Goal: Information Seeking & Learning: Check status

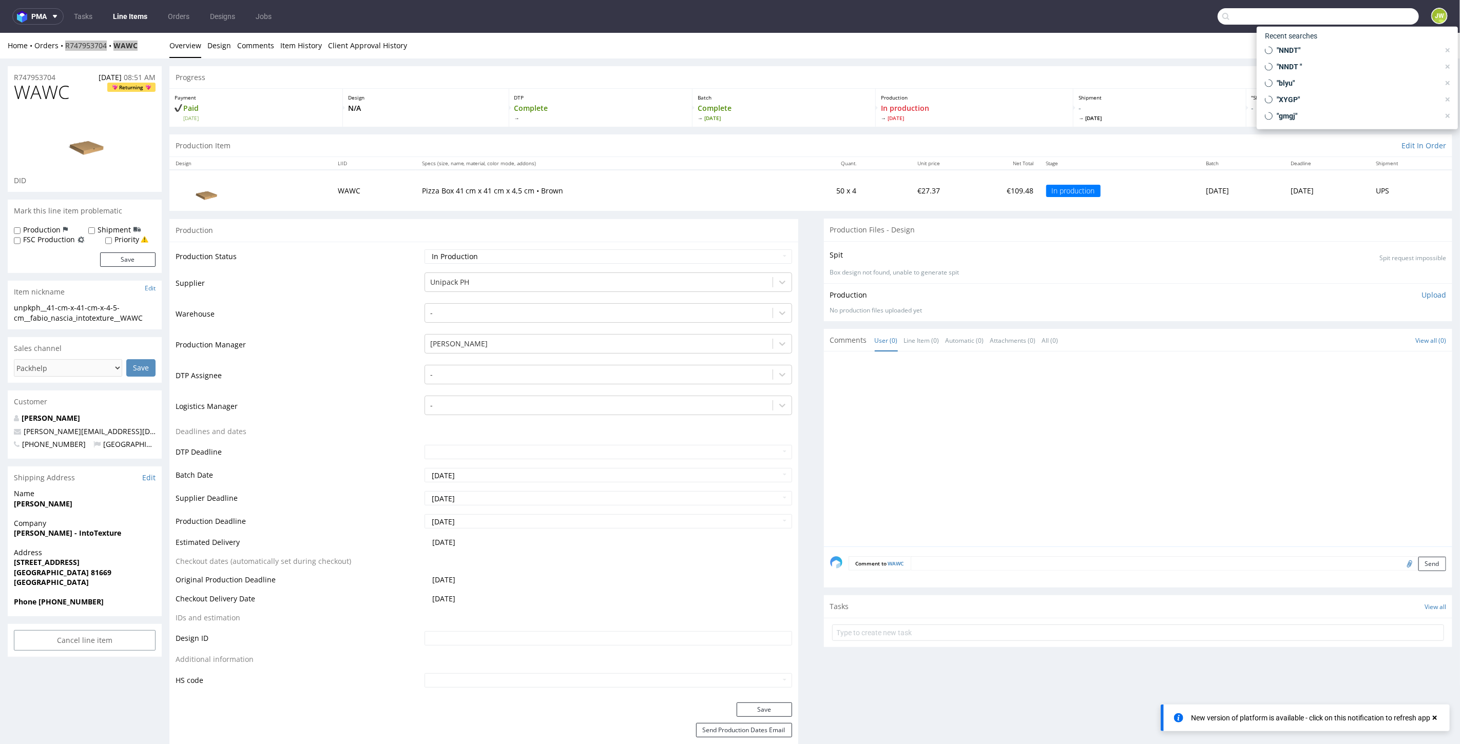
click at [1360, 15] on input "text" at bounding box center [1318, 16] width 201 height 16
paste input "R764284579"
type input "R764284579"
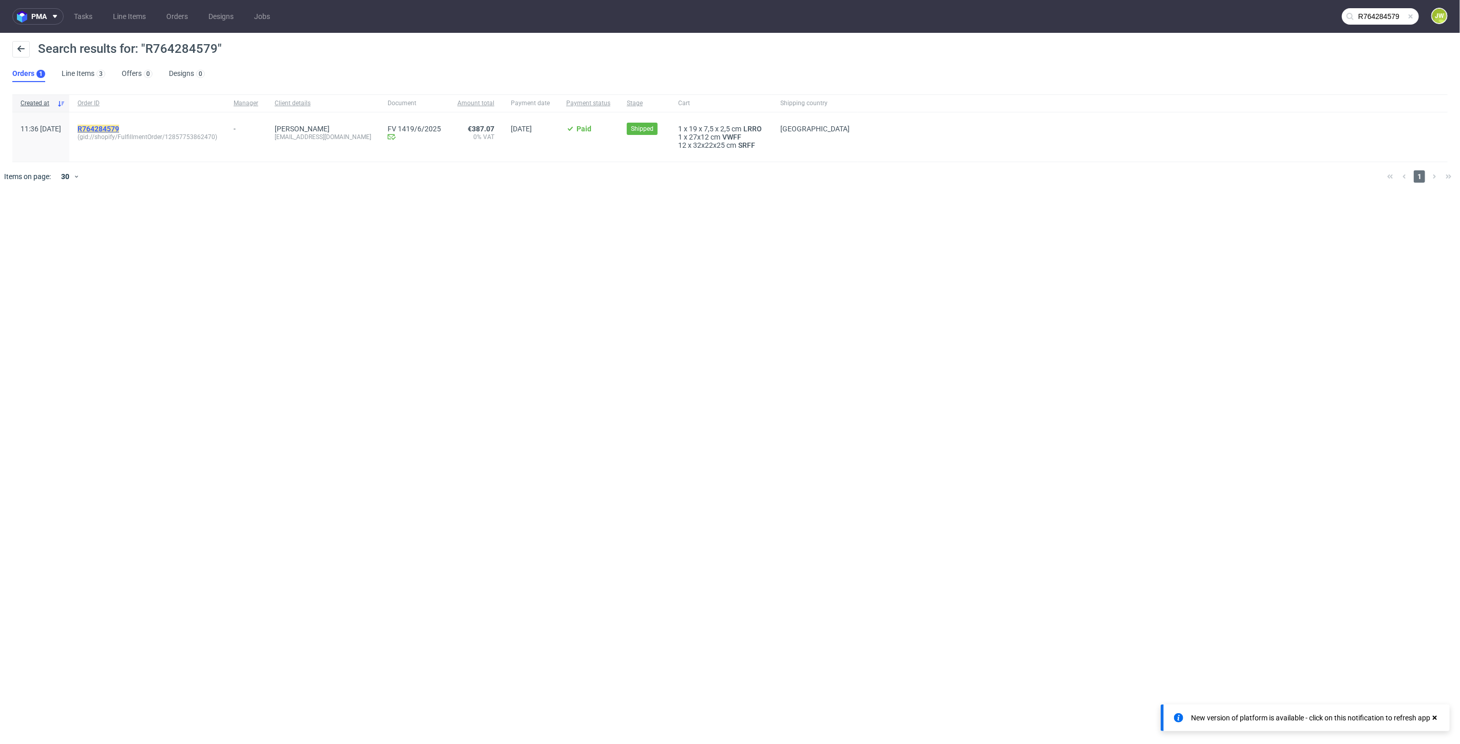
click at [119, 127] on mark "R764284579" at bounding box center [99, 129] width 42 height 8
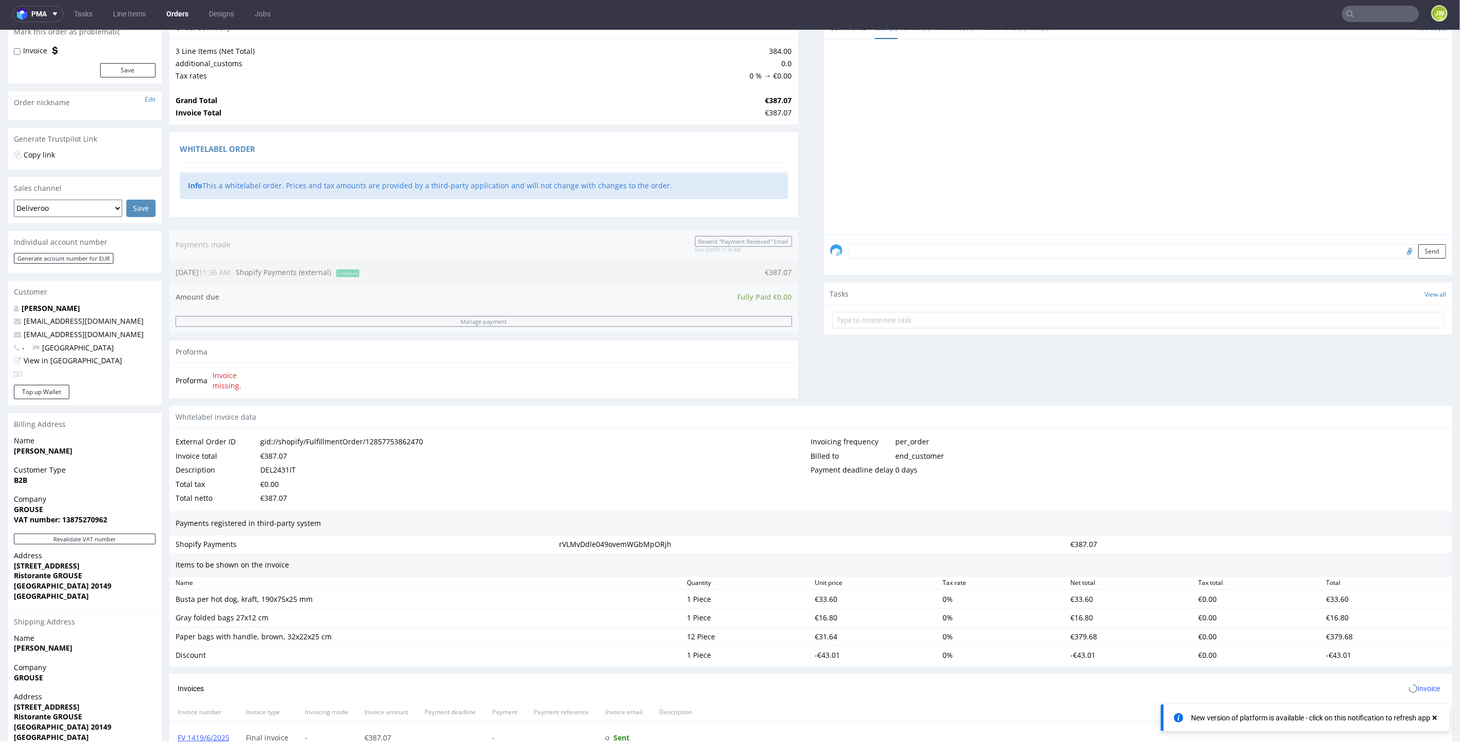
scroll to position [333, 0]
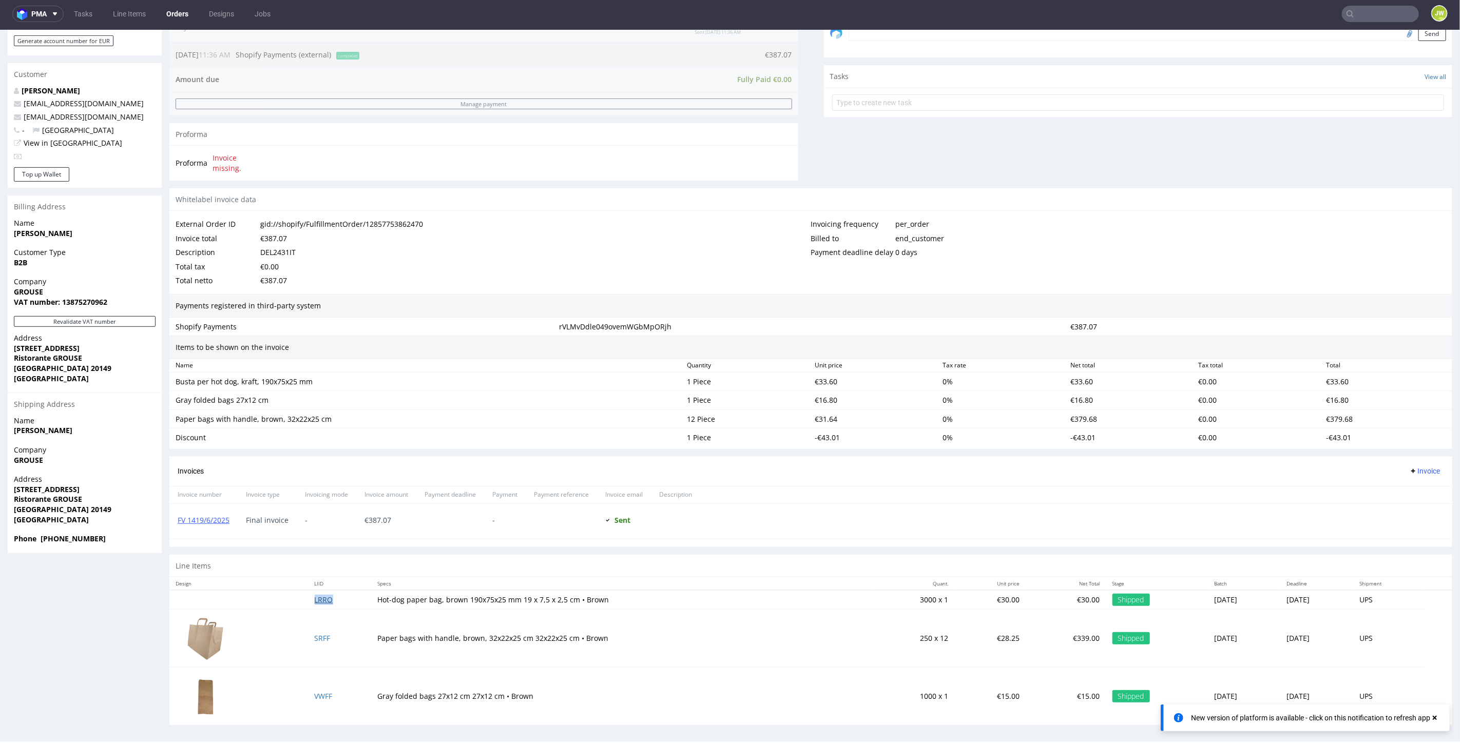
click at [315, 596] on link "LRRO" at bounding box center [324, 600] width 18 height 10
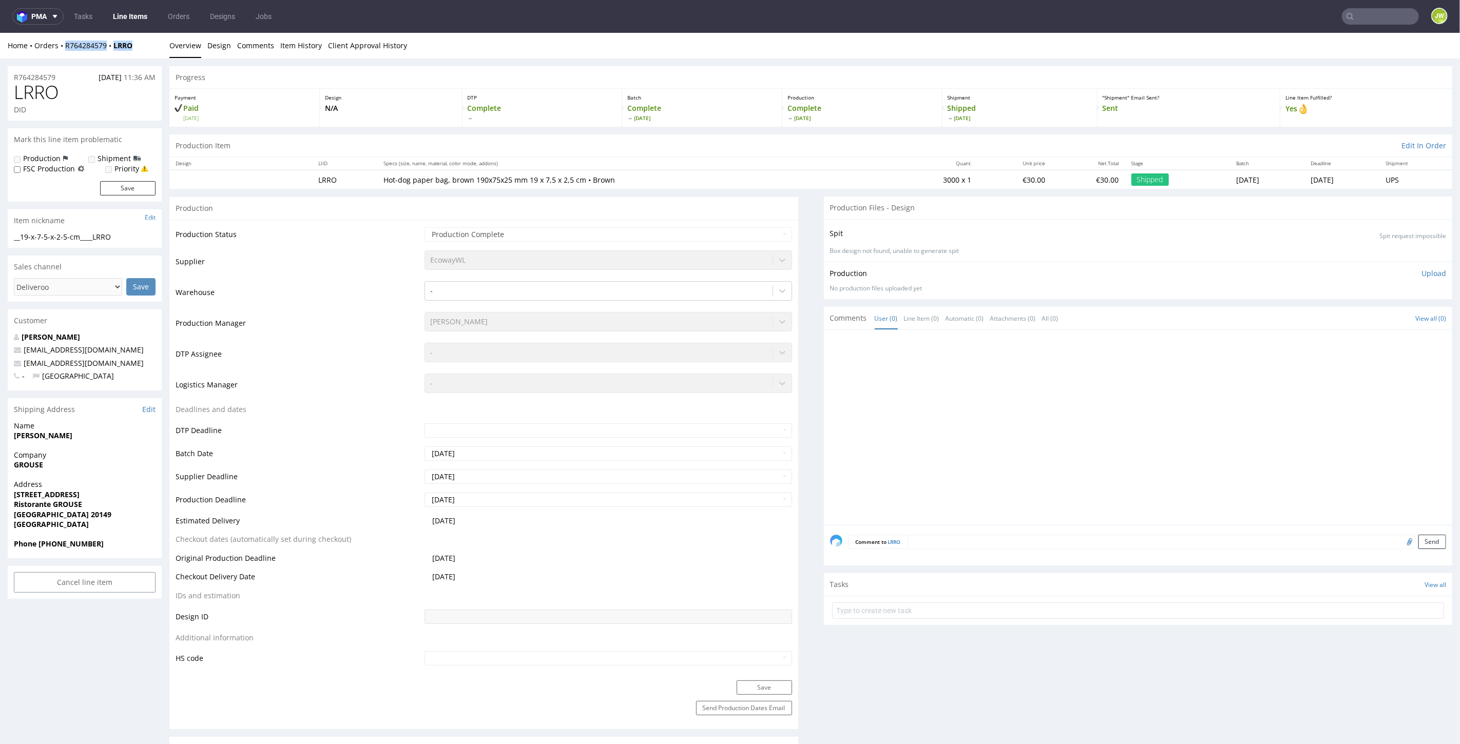
drag, startPoint x: 126, startPoint y: 43, endPoint x: 66, endPoint y: 51, distance: 60.6
click at [66, 51] on div "Home Orders R764284579 LRRO Overview Design Comments Item History Client Approv…" at bounding box center [730, 45] width 1460 height 26
copy div "R764284579 LRRO"
click at [855, 80] on div "Progress" at bounding box center [810, 77] width 1283 height 23
click at [881, 286] on div "No production files uploaded yet" at bounding box center [1138, 288] width 617 height 9
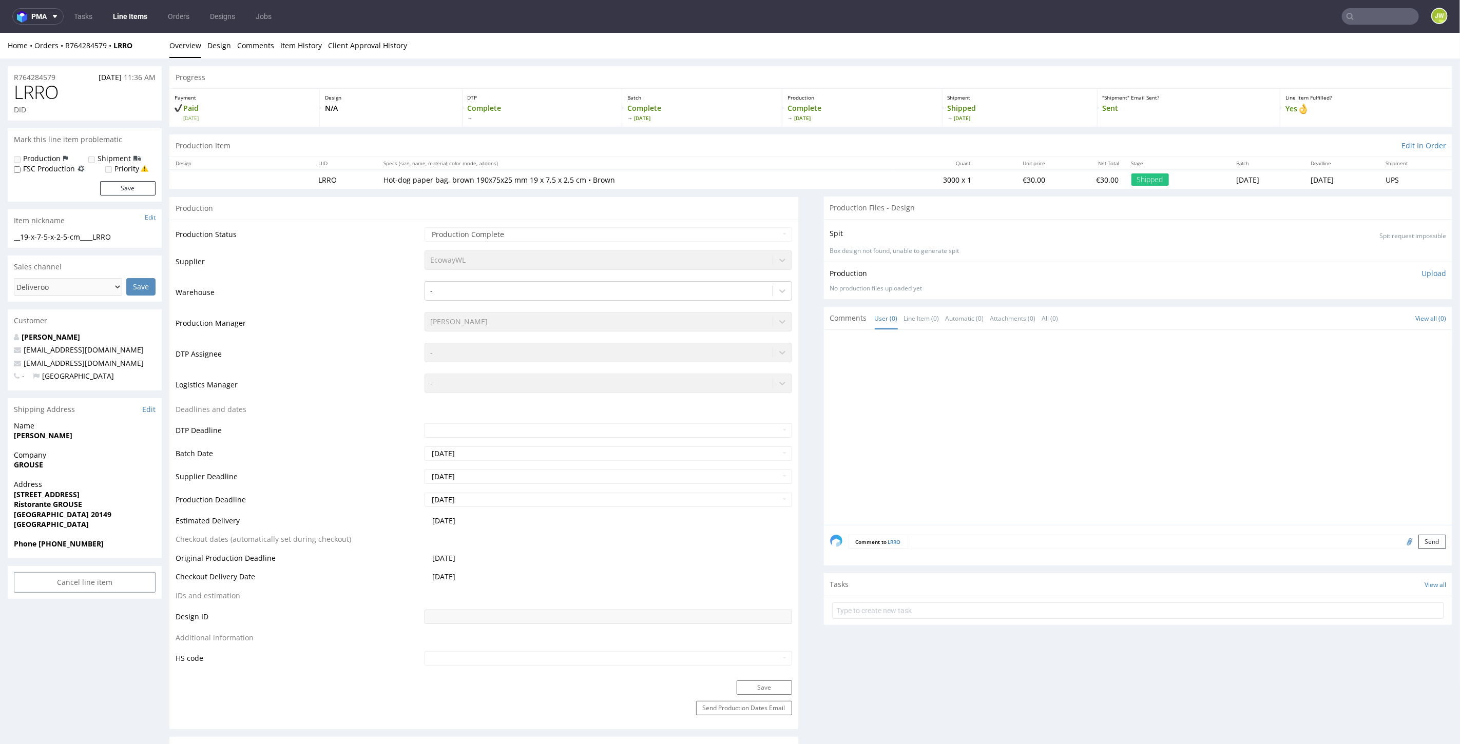
click at [870, 253] on p "Box design not found, unable to generate spit" at bounding box center [1138, 250] width 617 height 9
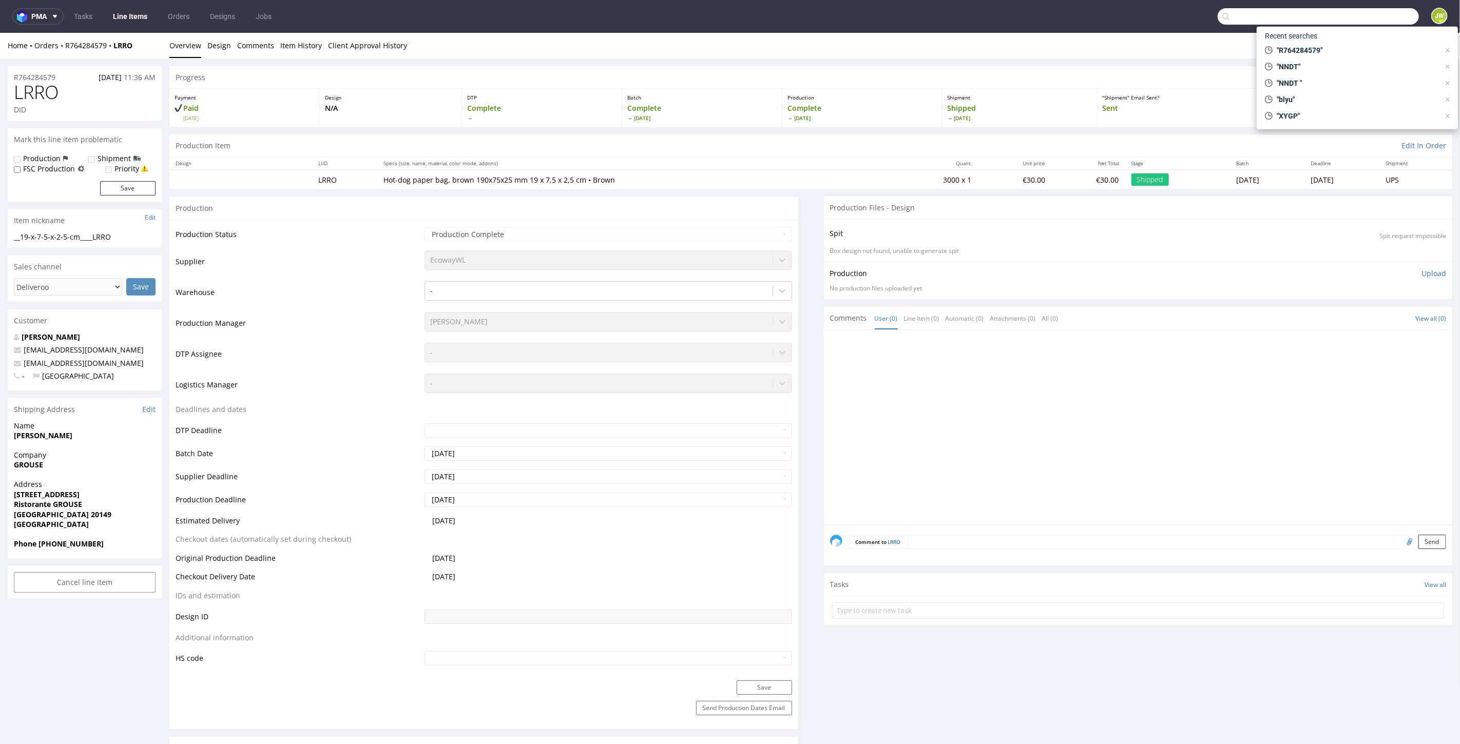
click at [1396, 9] on input "text" at bounding box center [1318, 16] width 201 height 16
type input "nndt"
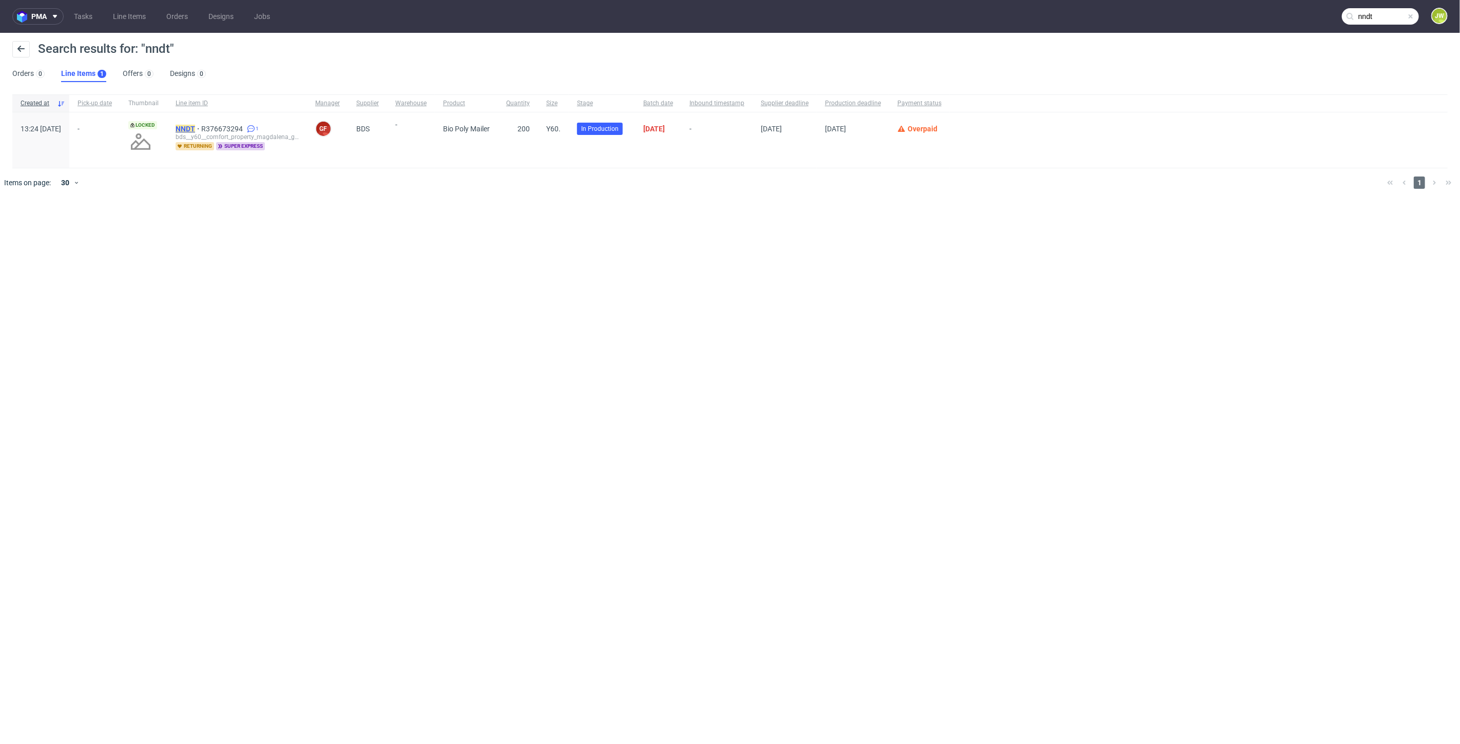
click at [195, 130] on mark "NNDT" at bounding box center [186, 129] width 20 height 8
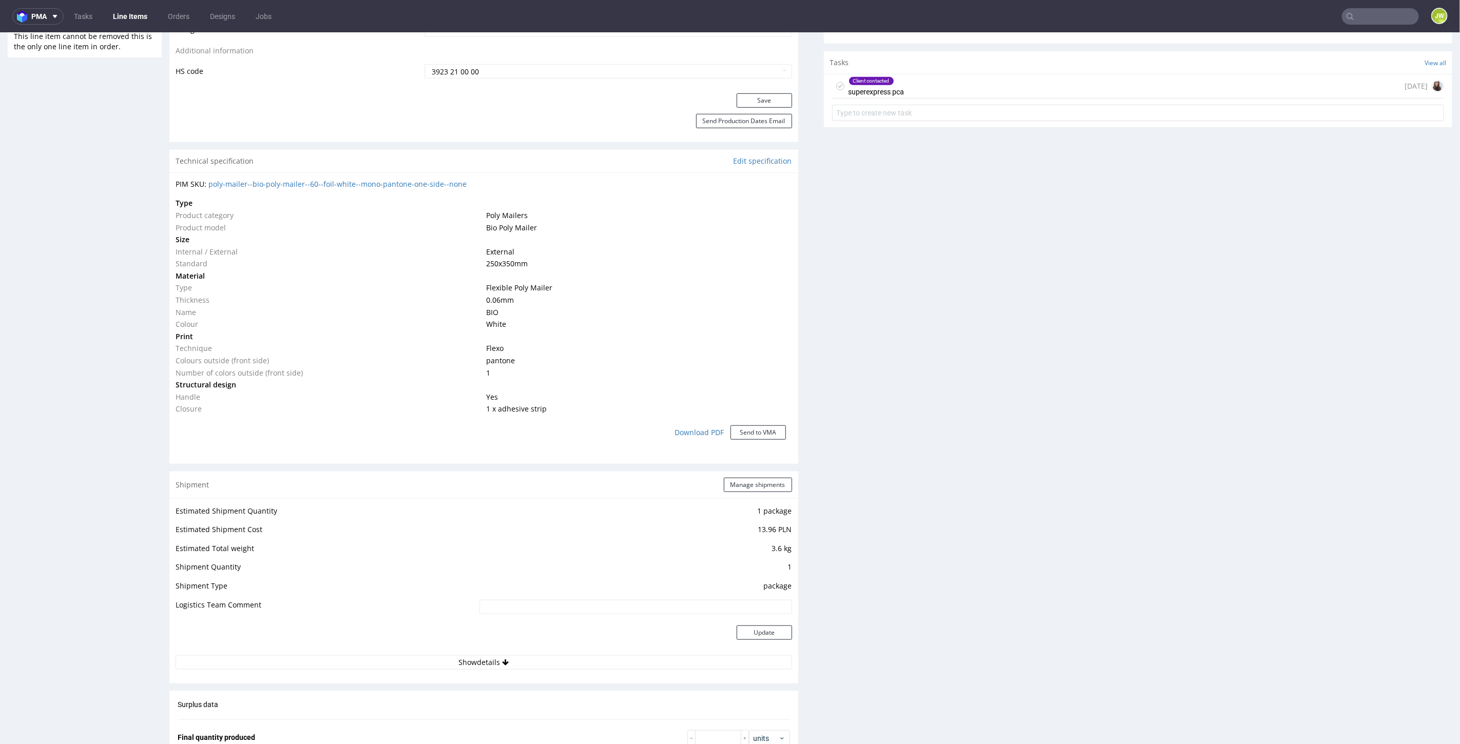
scroll to position [798, 0]
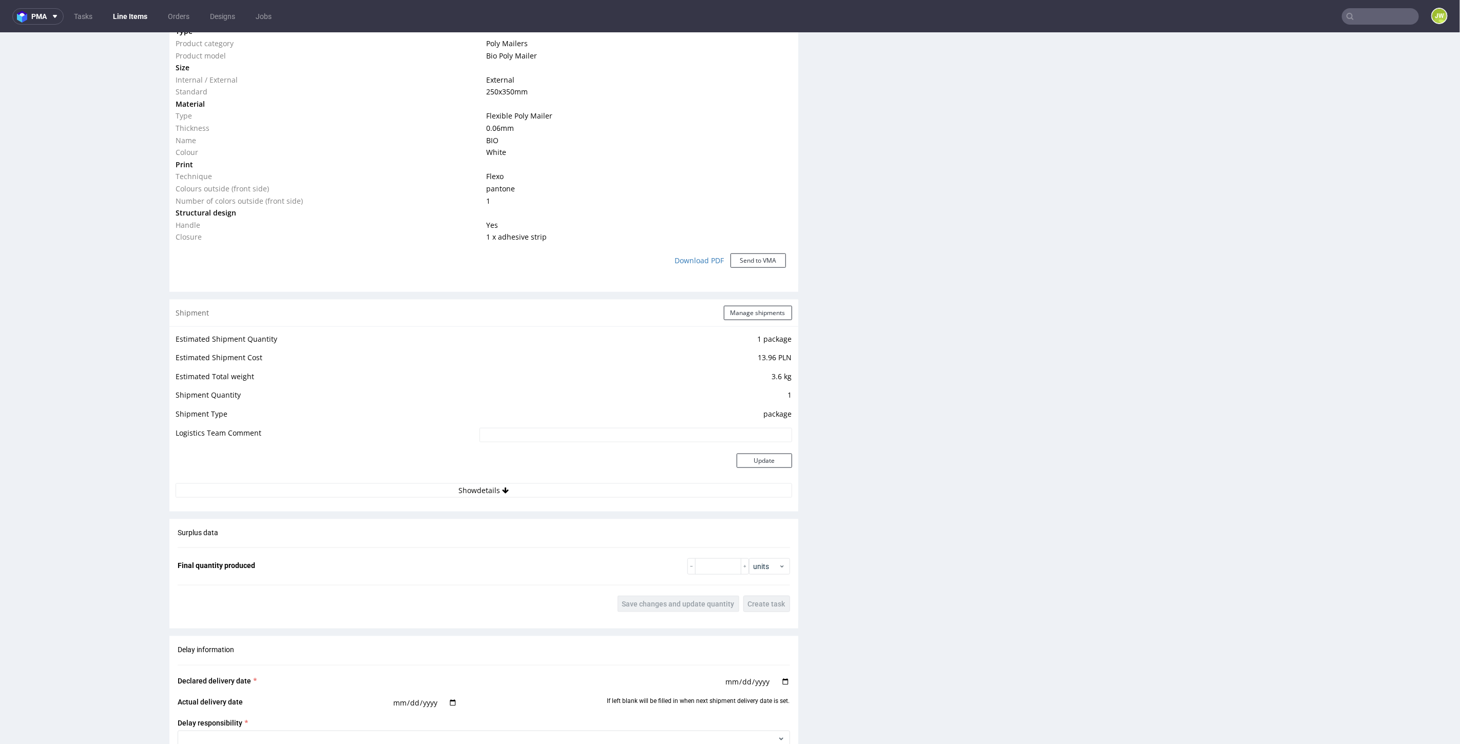
click at [469, 497] on div "Estimated Shipment Quantity 1 package Estimated Shipment Cost 13.96 PLN Estimat…" at bounding box center [483, 415] width 629 height 178
click at [467, 490] on button "Show details" at bounding box center [484, 490] width 617 height 14
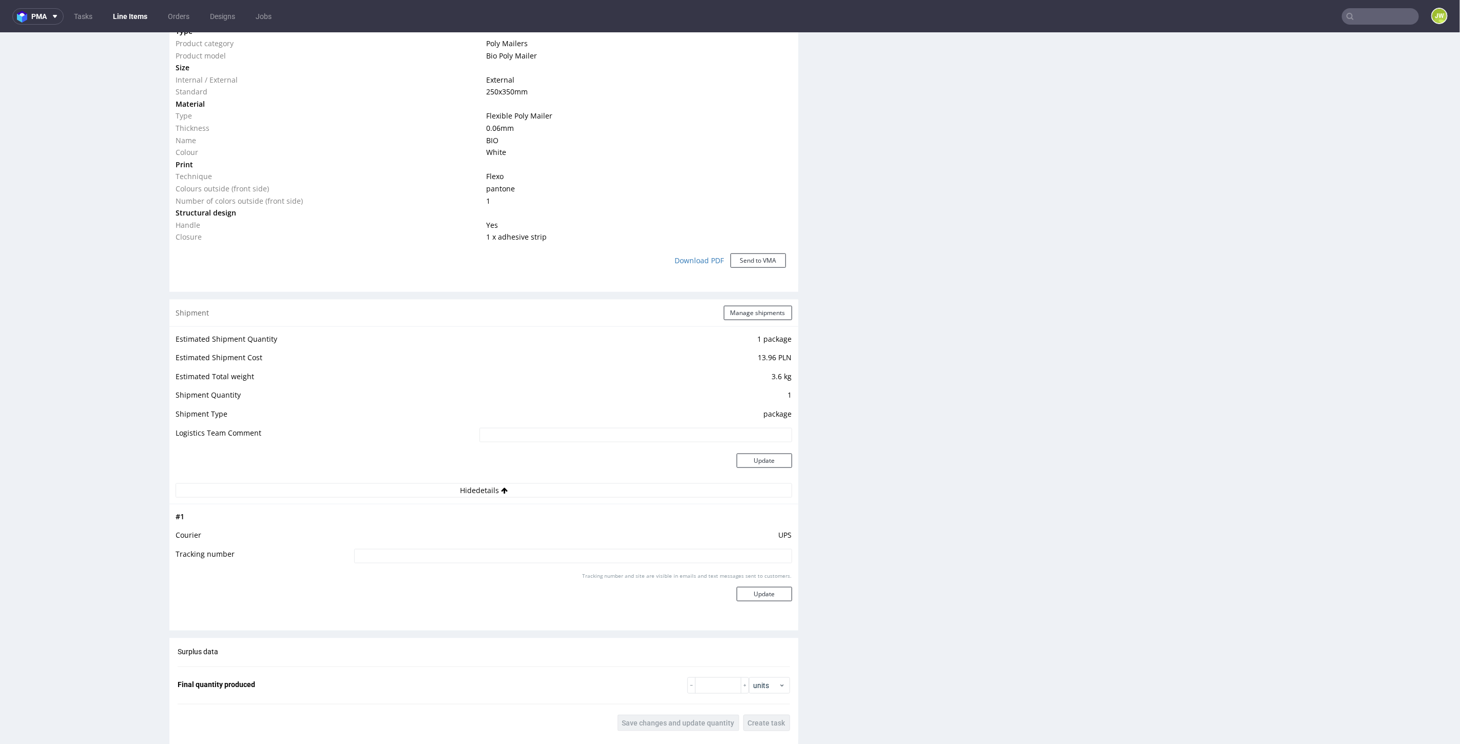
click at [410, 551] on input at bounding box center [573, 556] width 438 height 14
paste input "1Z5A15800493769145"
type input "1Z5A15800493769145"
click at [748, 599] on div "Tracking number and site are visible in emails and text messages sent to custom…" at bounding box center [573, 590] width 438 height 37
click at [744, 597] on button "Update" at bounding box center [764, 594] width 55 height 14
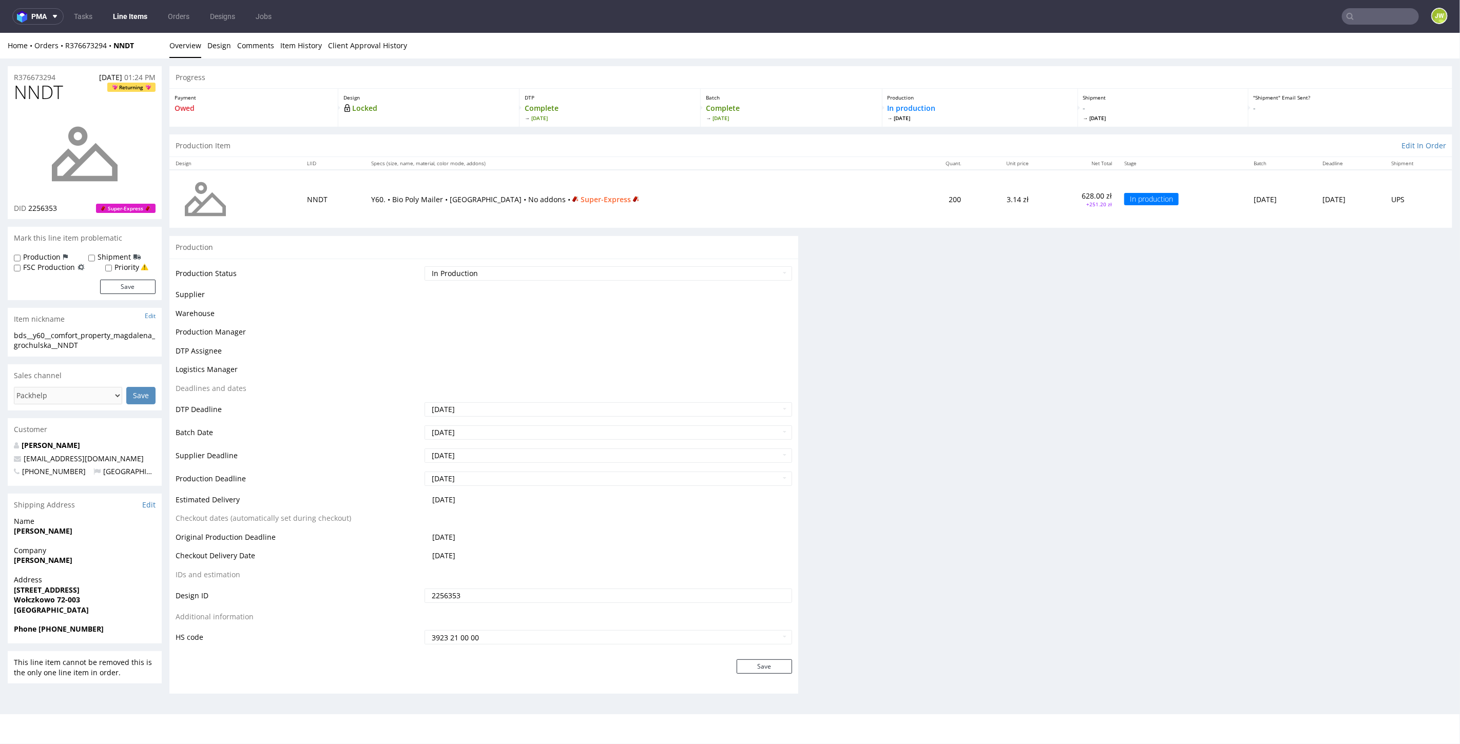
scroll to position [0, 0]
click at [906, 563] on div "Progress Payment Owed Design Locked DTP Complete Thu 4 Sep Batch Complete Fri 5…" at bounding box center [810, 384] width 1283 height 636
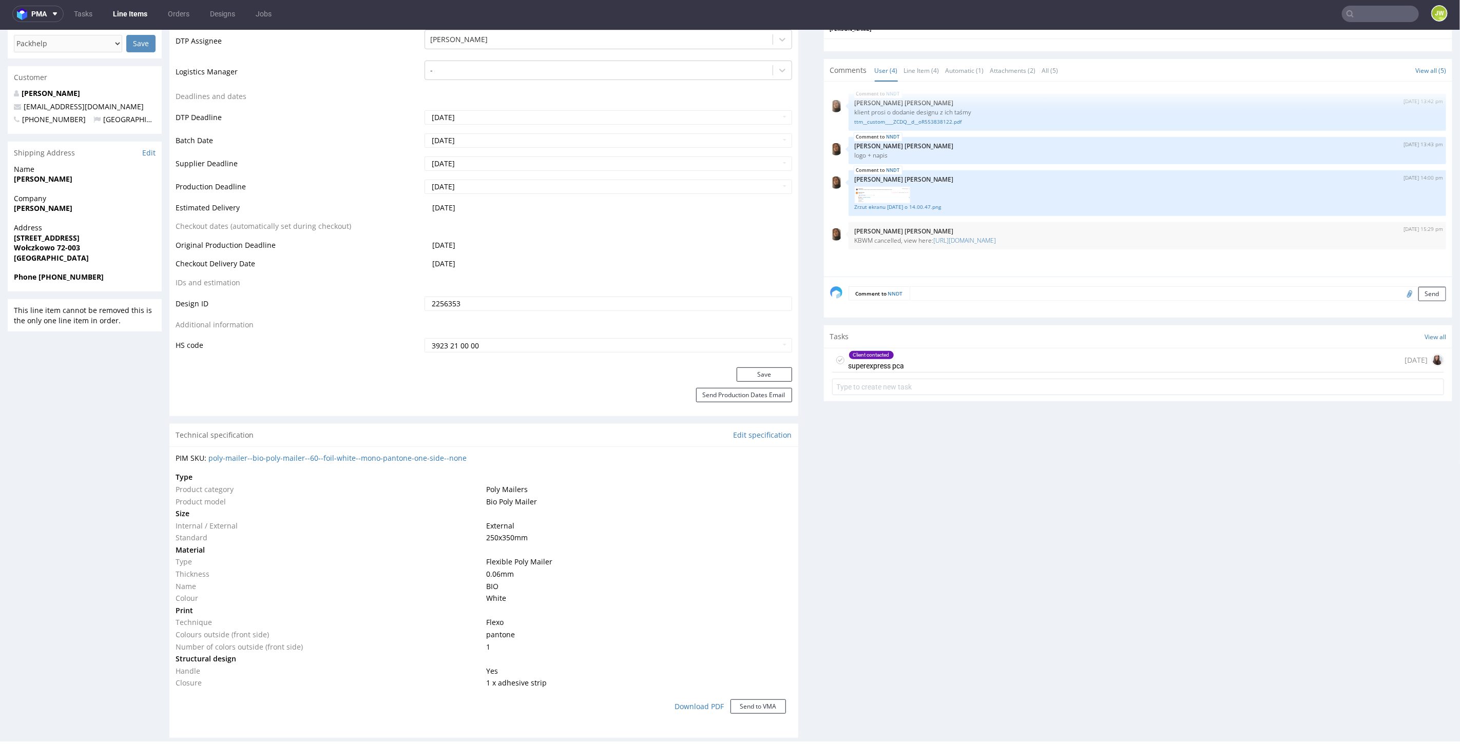
scroll to position [149, 0]
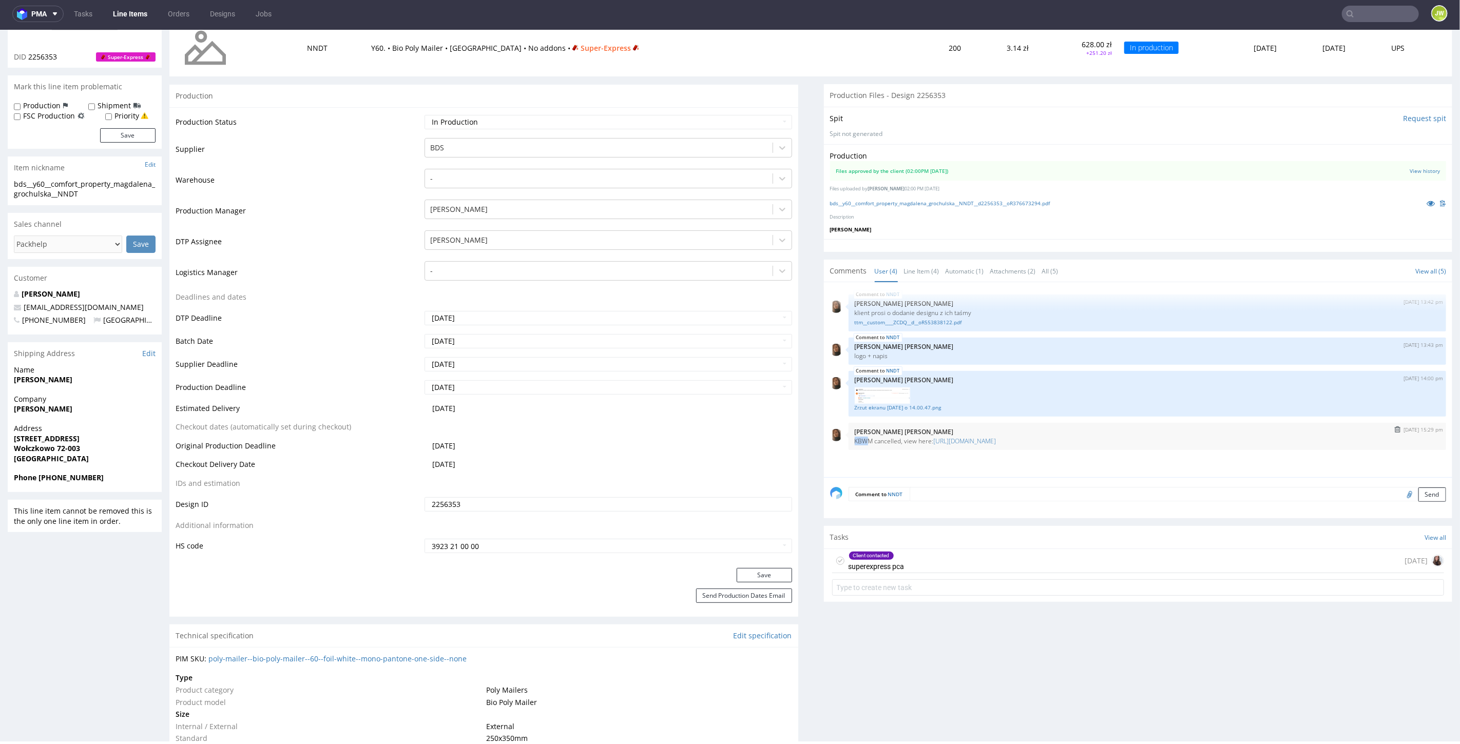
drag, startPoint x: 860, startPoint y: 441, endPoint x: 846, endPoint y: 444, distance: 14.3
click at [849, 444] on div "8th Sep 25 | 15:29 pm Angelina Marć KBWM cancelled, view here: https://platform…" at bounding box center [1148, 436] width 598 height 27
drag, startPoint x: 863, startPoint y: 439, endPoint x: 832, endPoint y: 438, distance: 30.8
click at [837, 441] on div "8th Sep 25 | 15:29 pm Angelina Marć KBWM cancelled, view here: https://platform…" at bounding box center [1138, 436] width 617 height 27
copy p "KBWM"
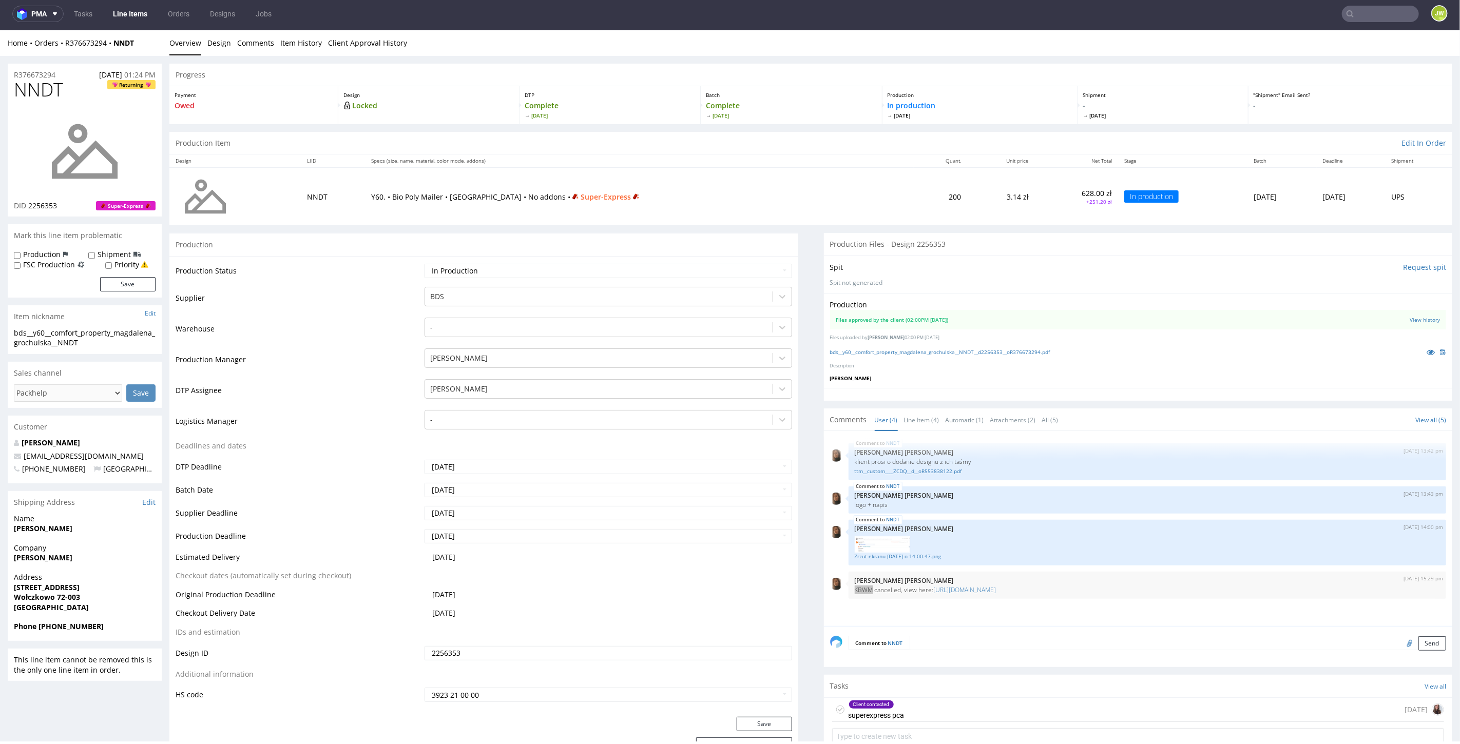
scroll to position [0, 0]
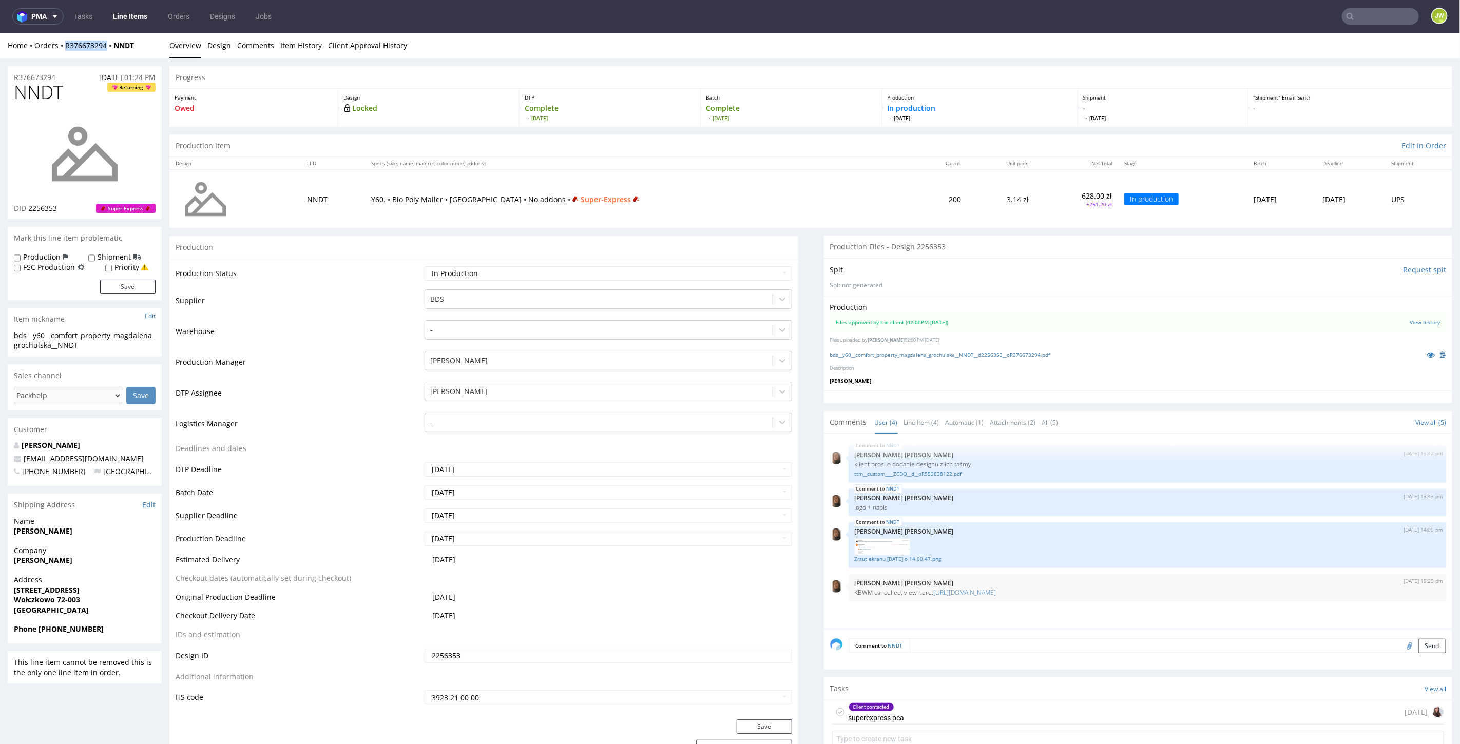
drag, startPoint x: 107, startPoint y: 52, endPoint x: 65, endPoint y: 52, distance: 42.1
click at [65, 52] on div "Home Orders R376673294 NNDT Overview Design Comments Item History Client Approv…" at bounding box center [730, 45] width 1460 height 26
copy link "R376673294"
drag, startPoint x: 136, startPoint y: 41, endPoint x: 61, endPoint y: 53, distance: 76.5
click at [61, 53] on div "Home Orders R376673294 NNDT Overview Design Comments Item History Client Approv…" at bounding box center [730, 45] width 1460 height 26
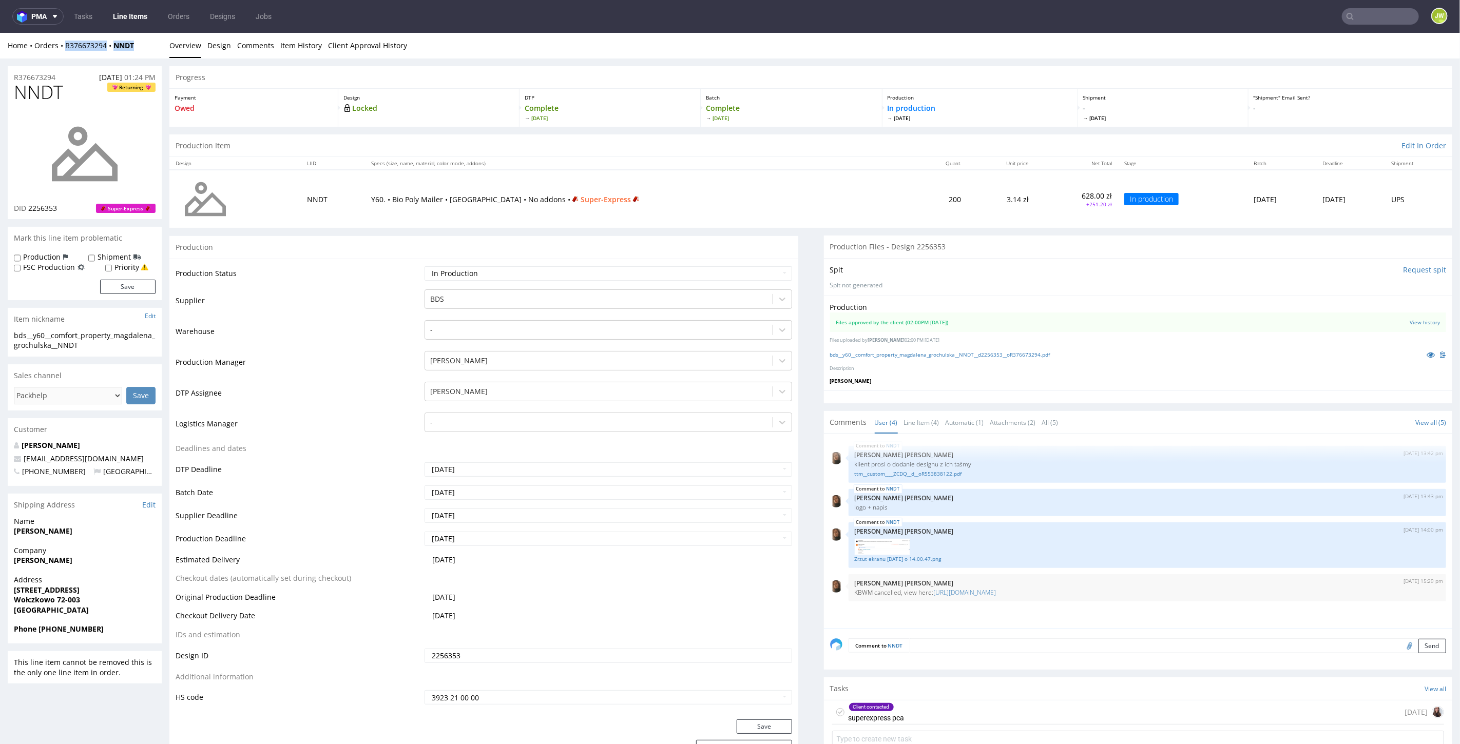
copy div "R376673294 NNDT"
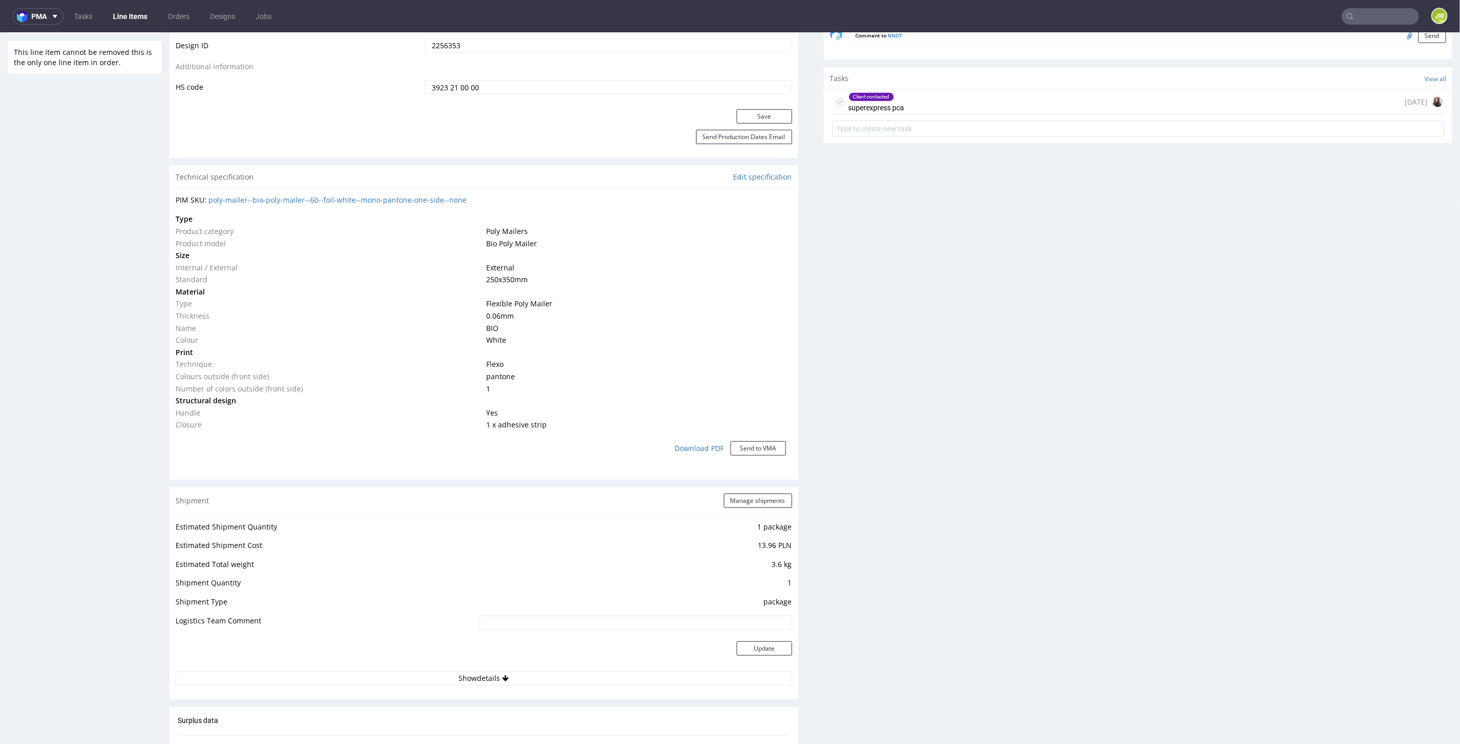
scroll to position [627, 0]
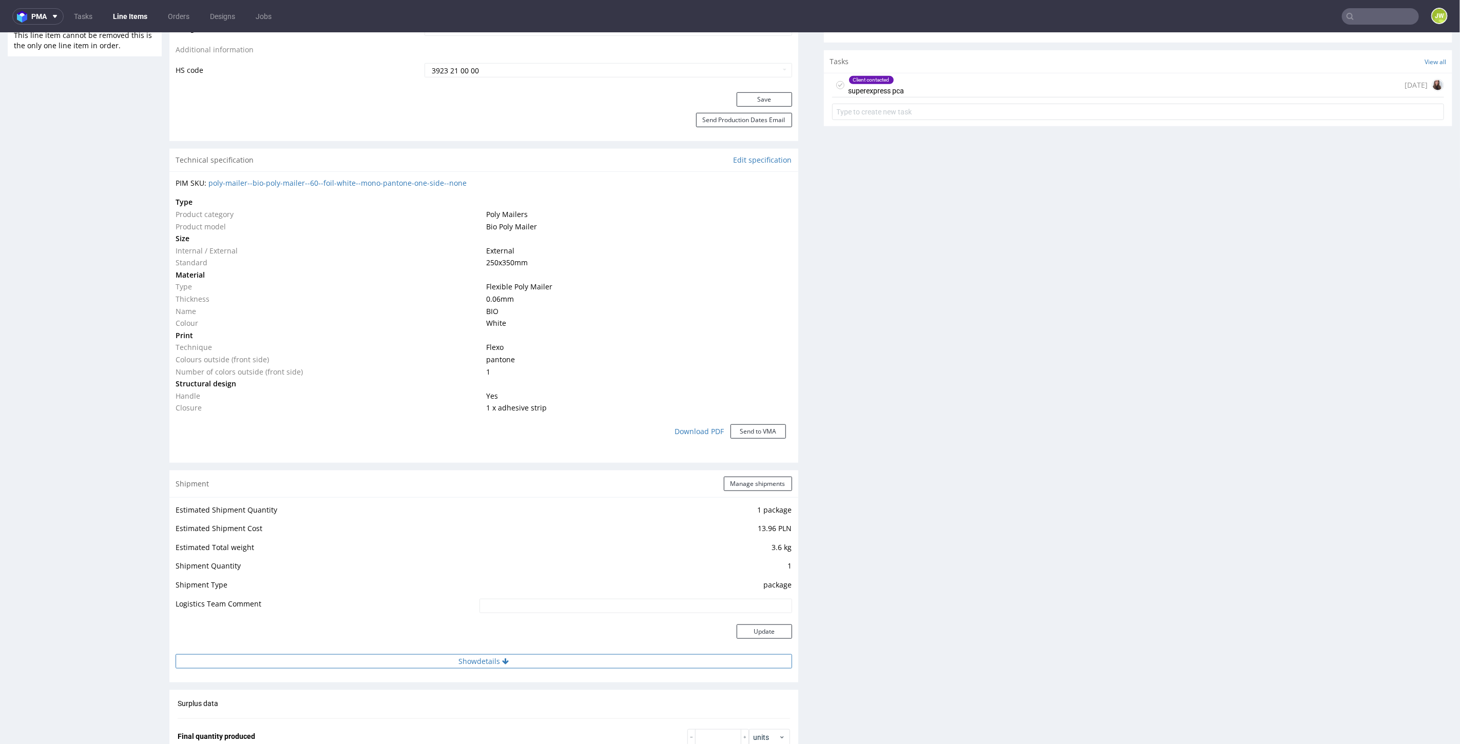
click at [465, 665] on button "Show details" at bounding box center [484, 661] width 617 height 14
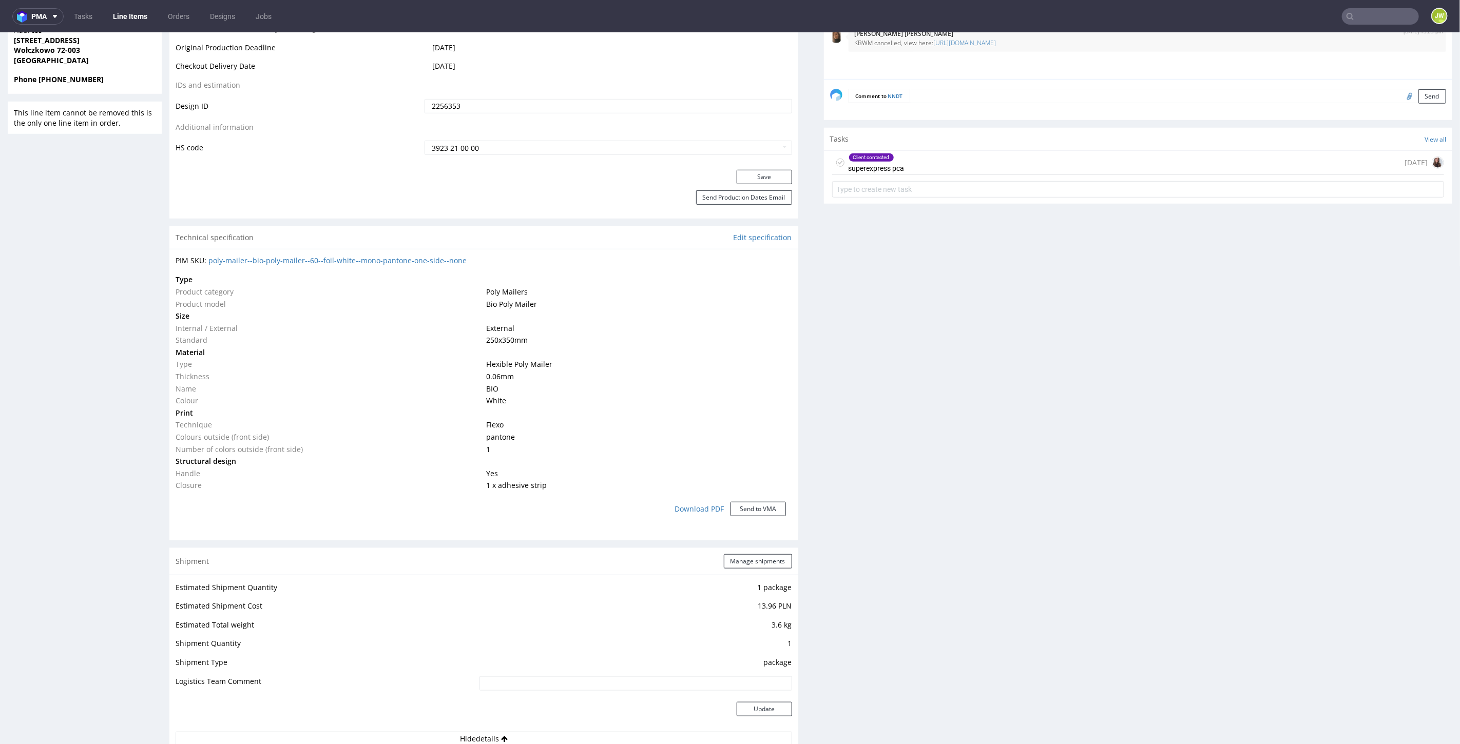
scroll to position [342, 0]
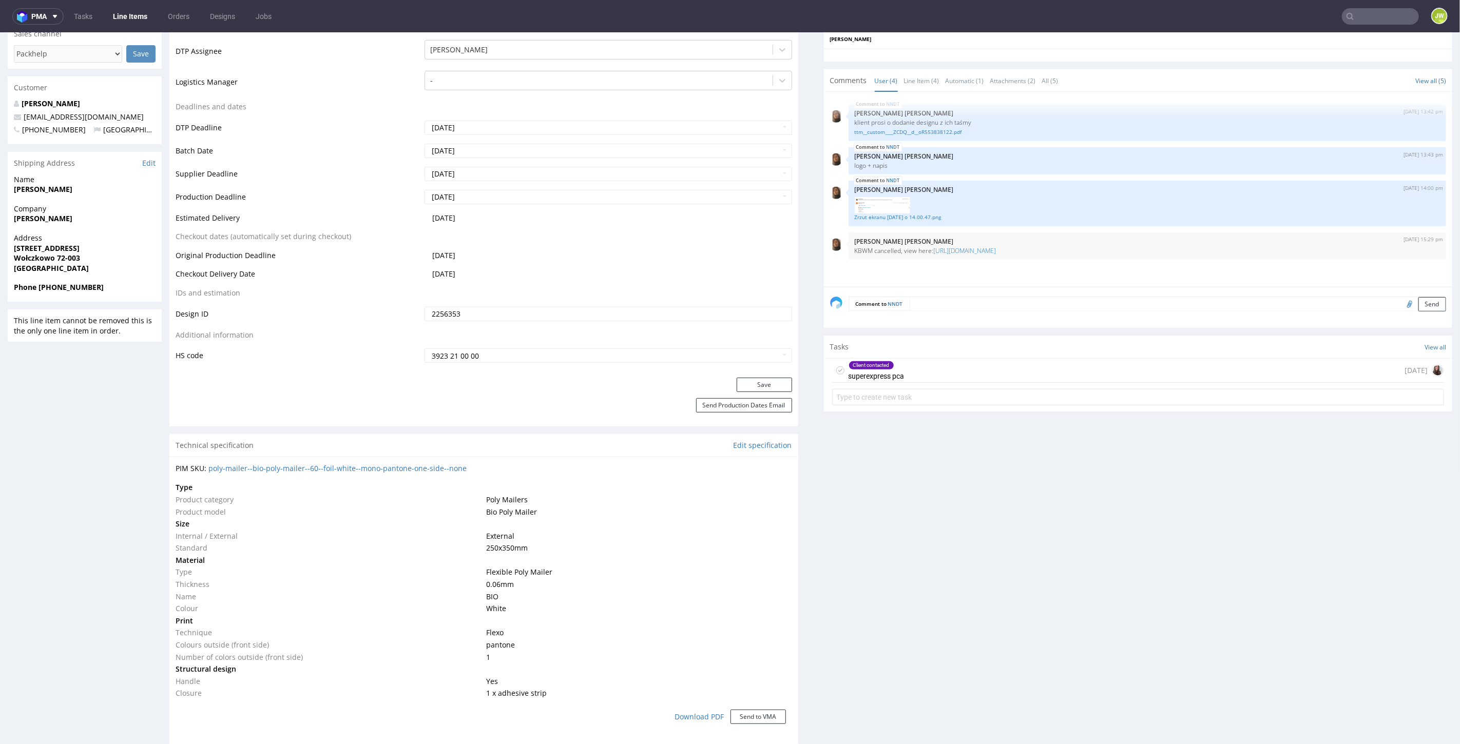
click at [942, 307] on textarea at bounding box center [1178, 303] width 537 height 14
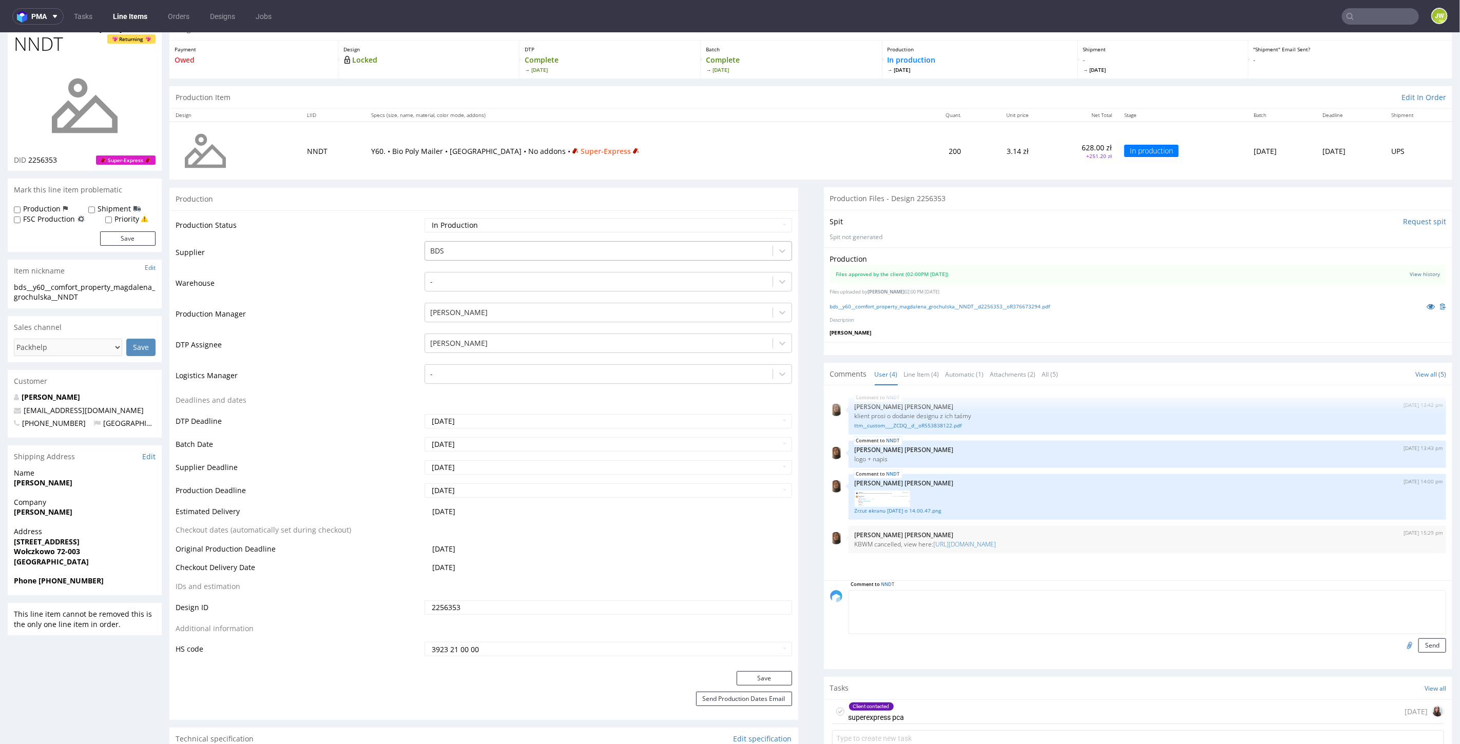
scroll to position [0, 0]
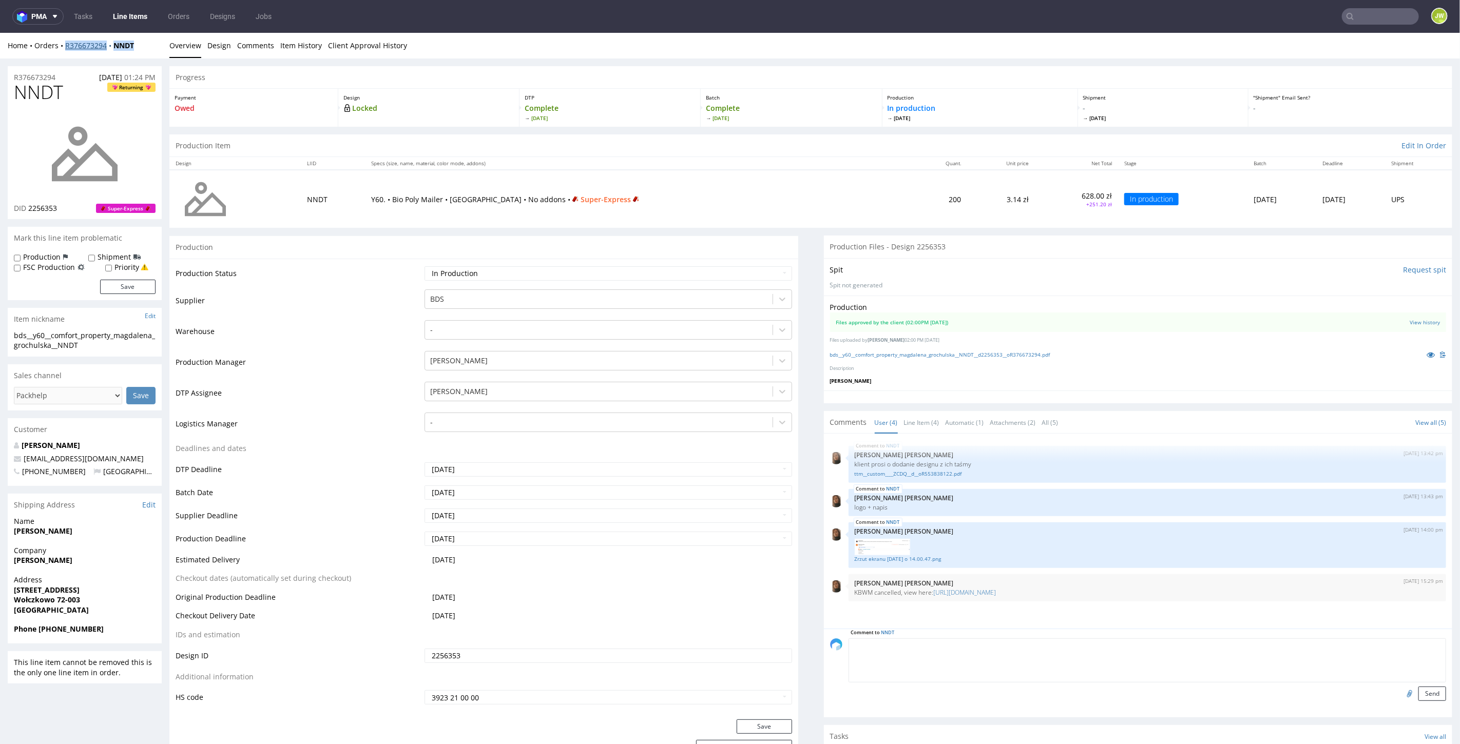
drag, startPoint x: 148, startPoint y: 48, endPoint x: 65, endPoint y: 48, distance: 83.2
click at [65, 48] on div "Home Orders R376673294 NNDT" at bounding box center [85, 45] width 154 height 10
copy div "R376673294 NNDT"
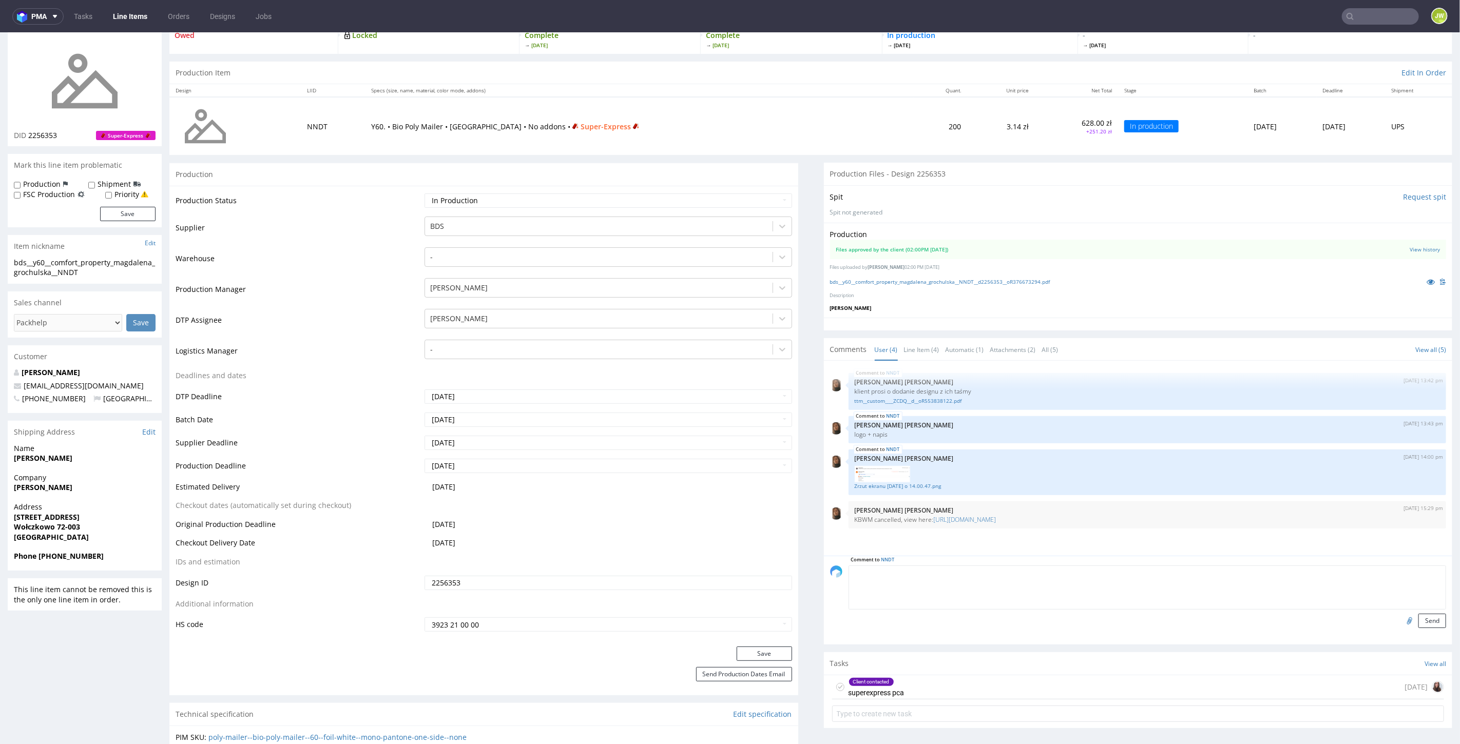
scroll to position [57, 0]
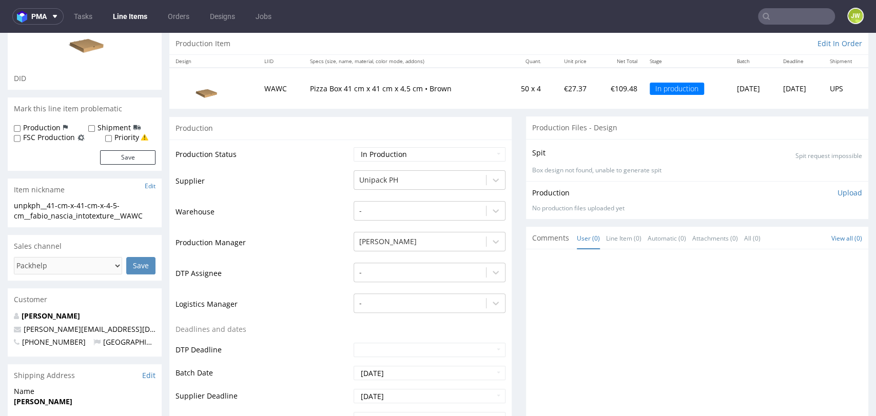
scroll to position [114, 0]
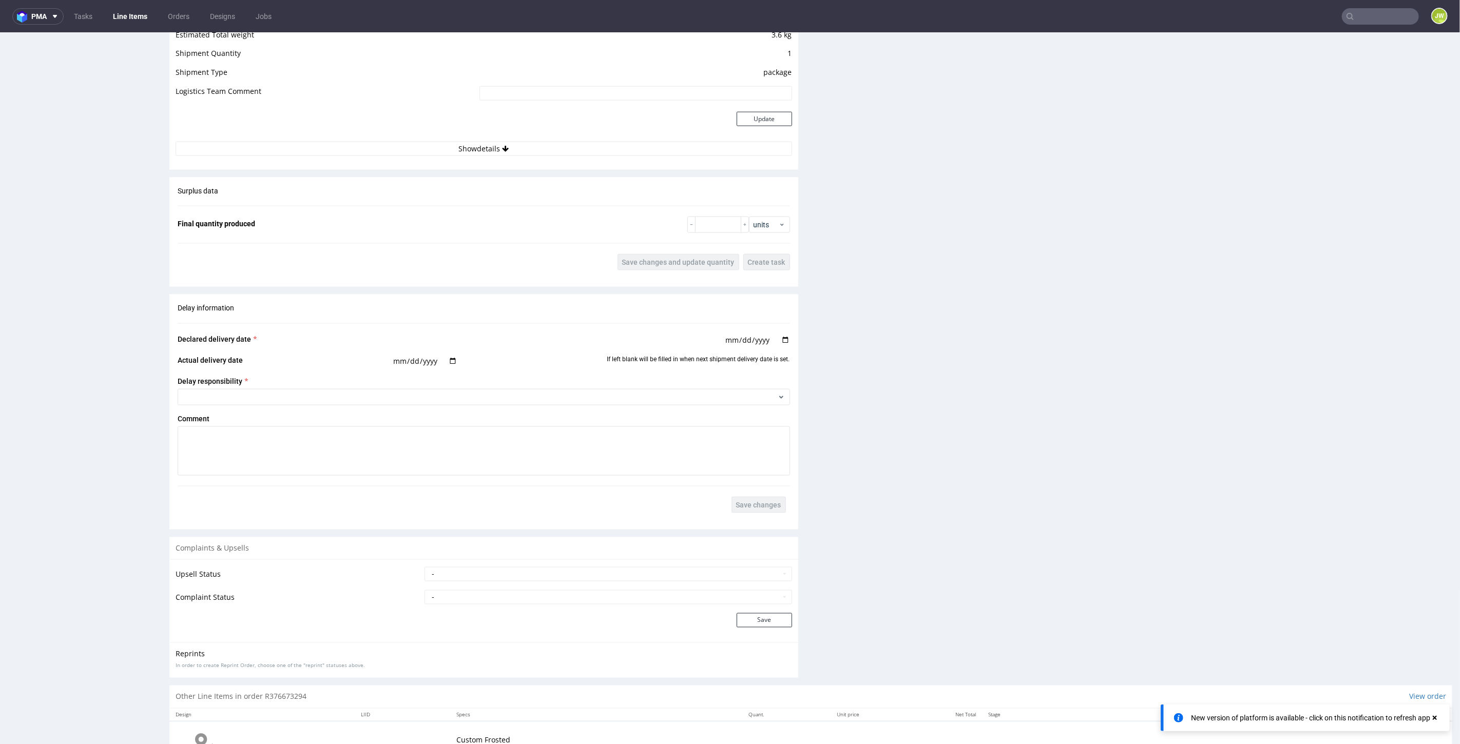
scroll to position [1192, 0]
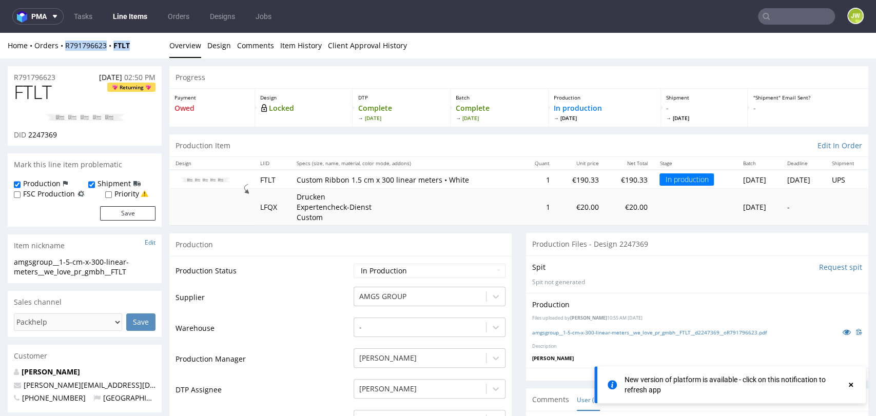
click at [132, 48] on div "Home Orders R791796623 FTLT" at bounding box center [85, 46] width 154 height 10
click at [131, 44] on div "Home Orders R791796623 FTLT" at bounding box center [85, 46] width 154 height 10
drag, startPoint x: 132, startPoint y: 45, endPoint x: 66, endPoint y: 50, distance: 66.4
click at [66, 50] on div "Home Orders R791796623 FTLT" at bounding box center [85, 46] width 154 height 10
copy div "R791796623 FTLT"
